Goal: Find specific fact: Find contact information

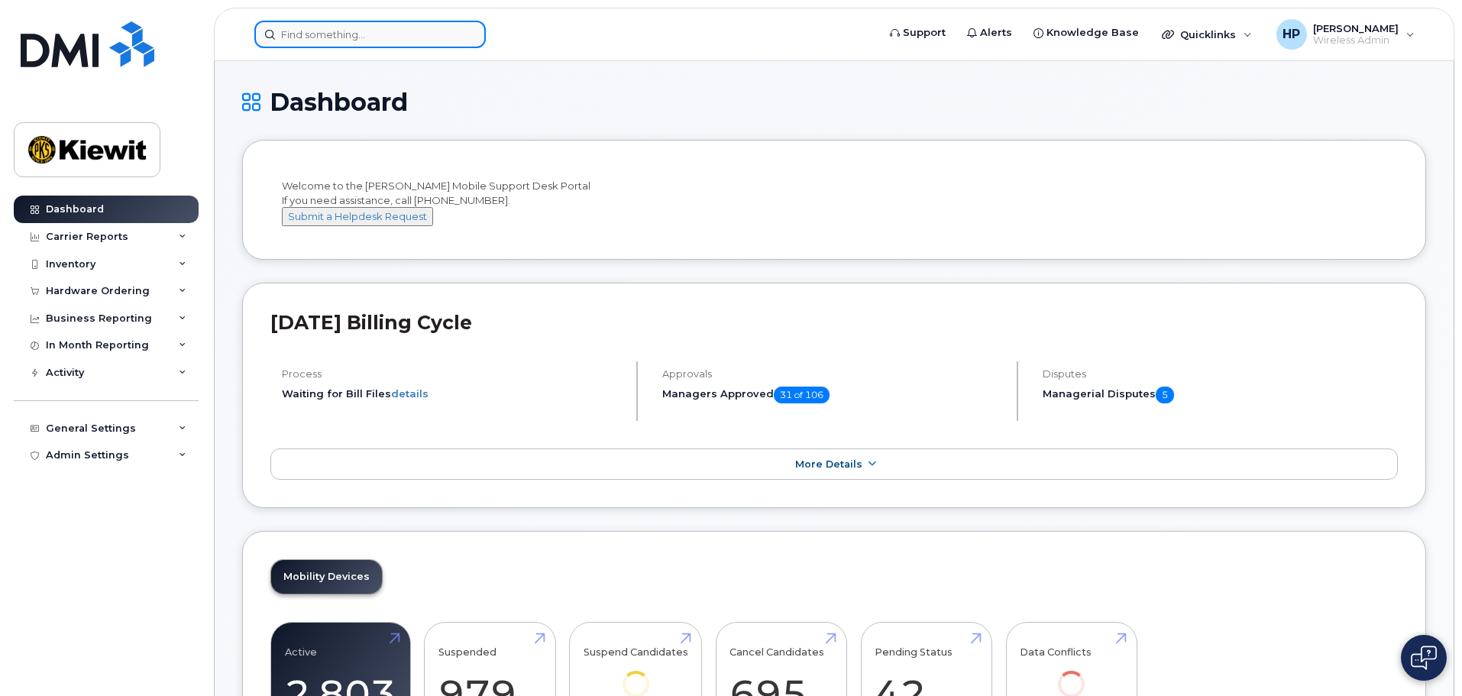
click at [311, 39] on input at bounding box center [369, 34] width 231 height 27
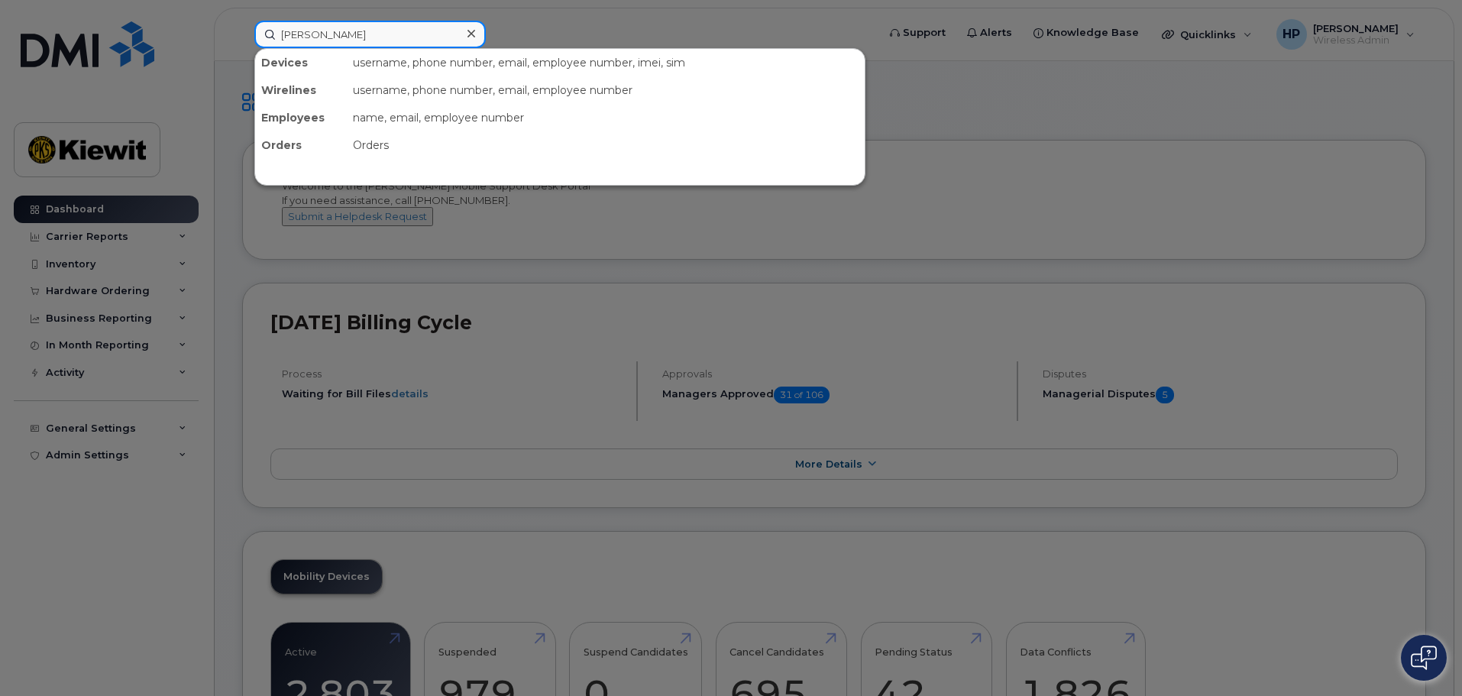
type input "[PERSON_NAME]"
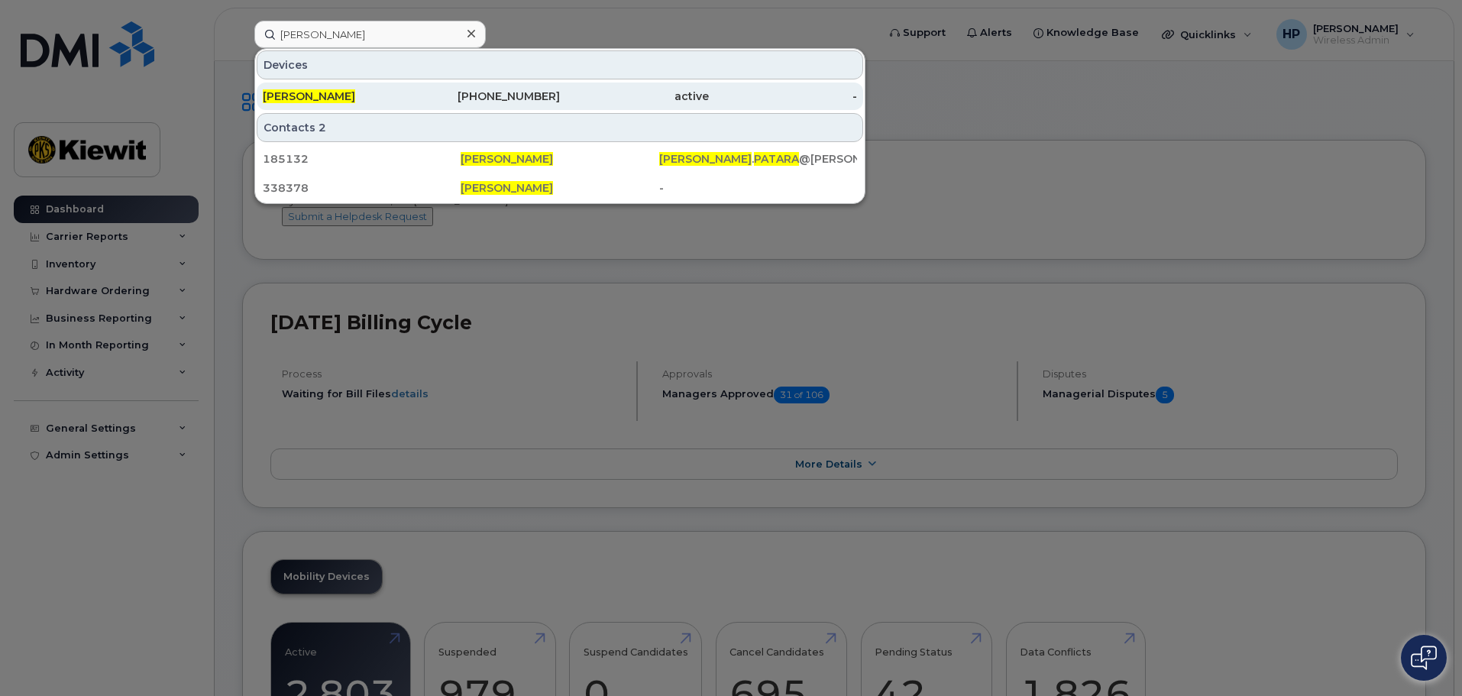
click at [539, 96] on div "[PHONE_NUMBER]" at bounding box center [486, 96] width 149 height 15
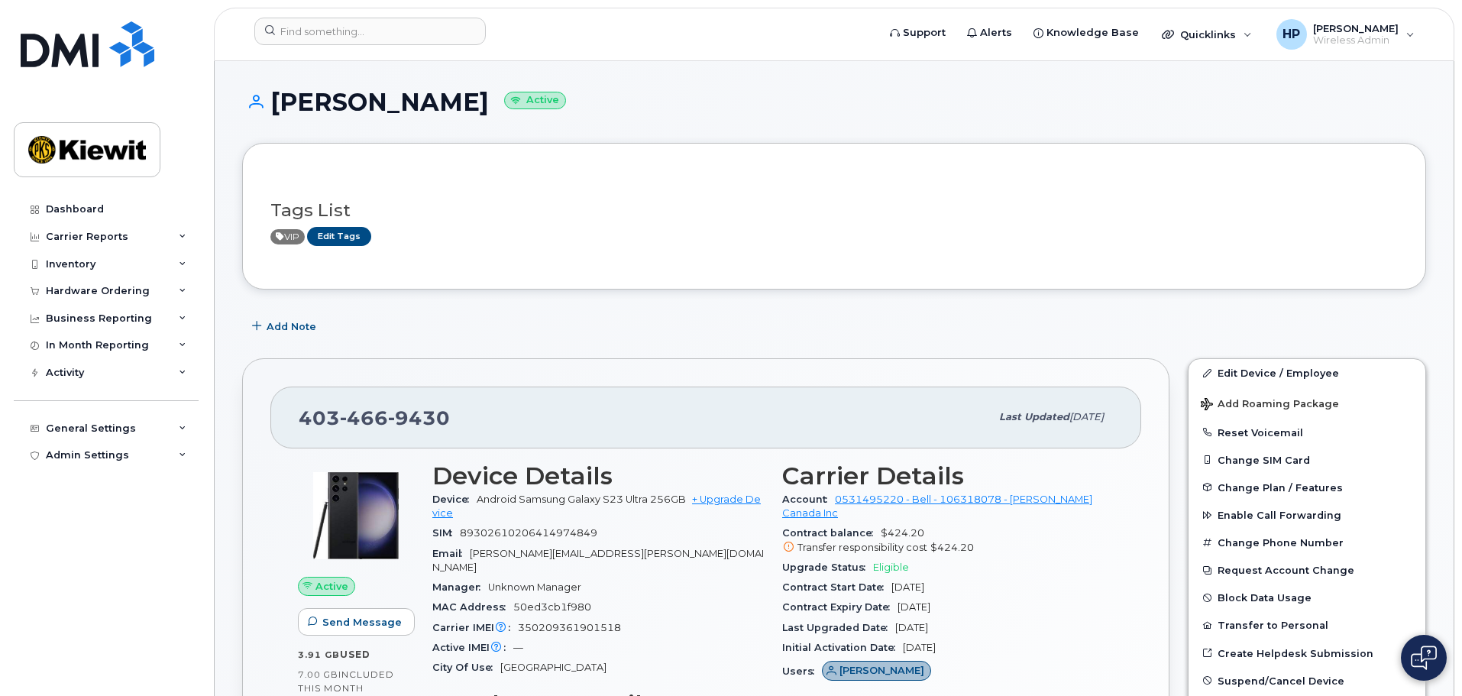
click at [786, 542] on icon at bounding box center [789, 547] width 10 height 10
